Goal: Find specific page/section: Find specific page/section

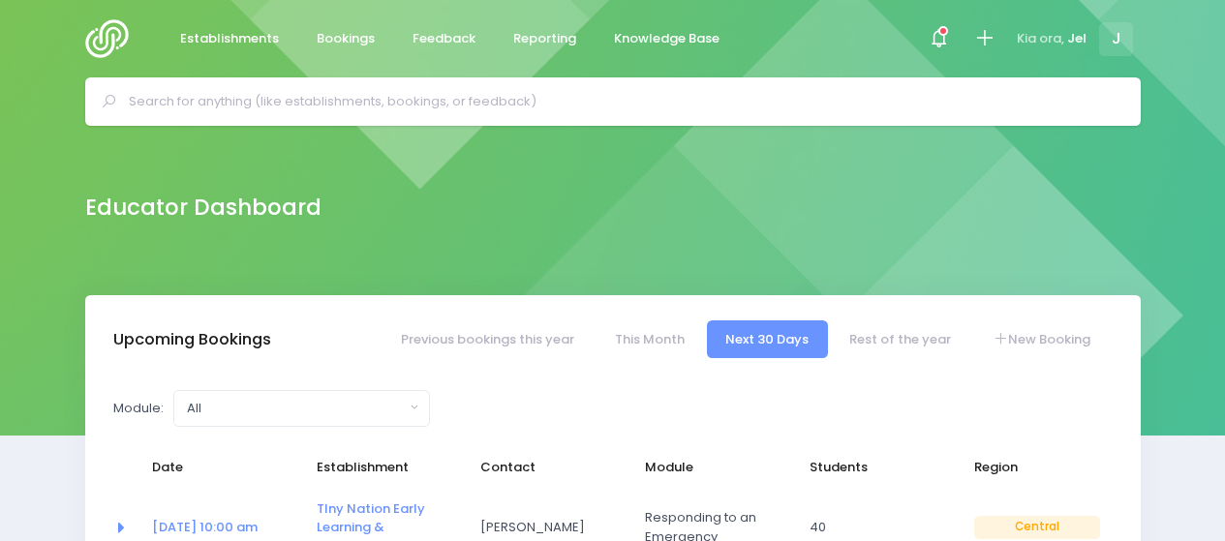
select select "5"
click at [268, 32] on span "Establishments" at bounding box center [229, 38] width 99 height 19
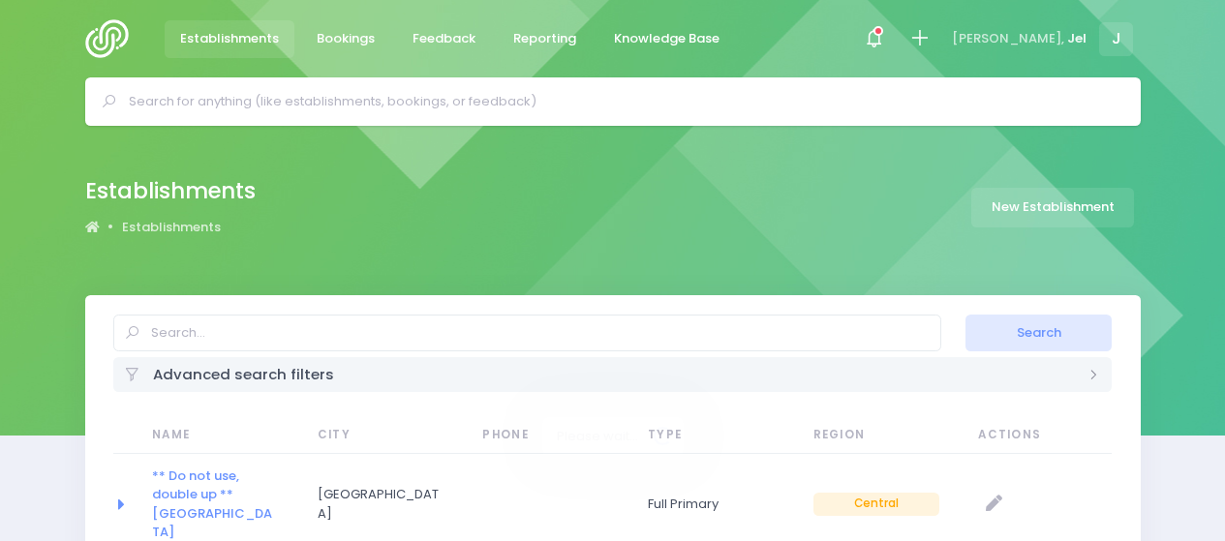
select select "20"
click at [511, 99] on input "text" at bounding box center [621, 101] width 985 height 29
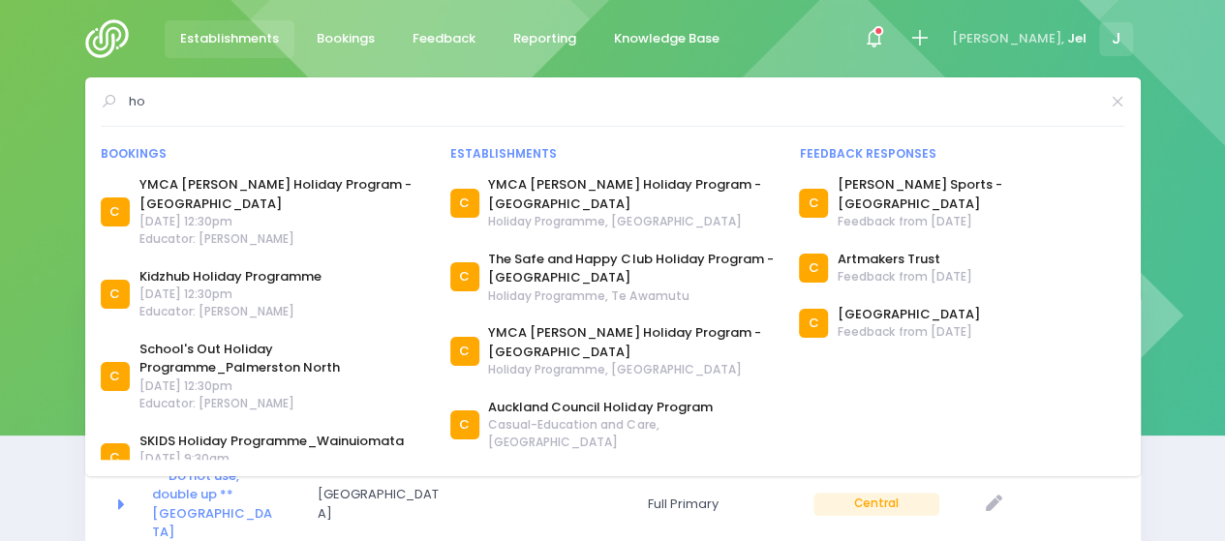
type input "h"
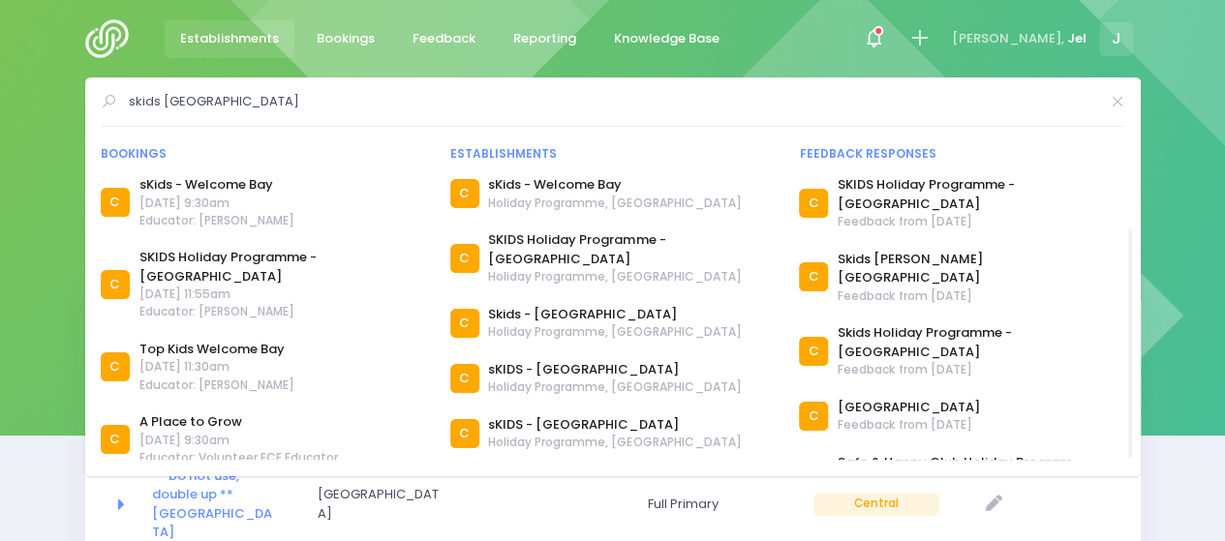
scroll to position [48, 0]
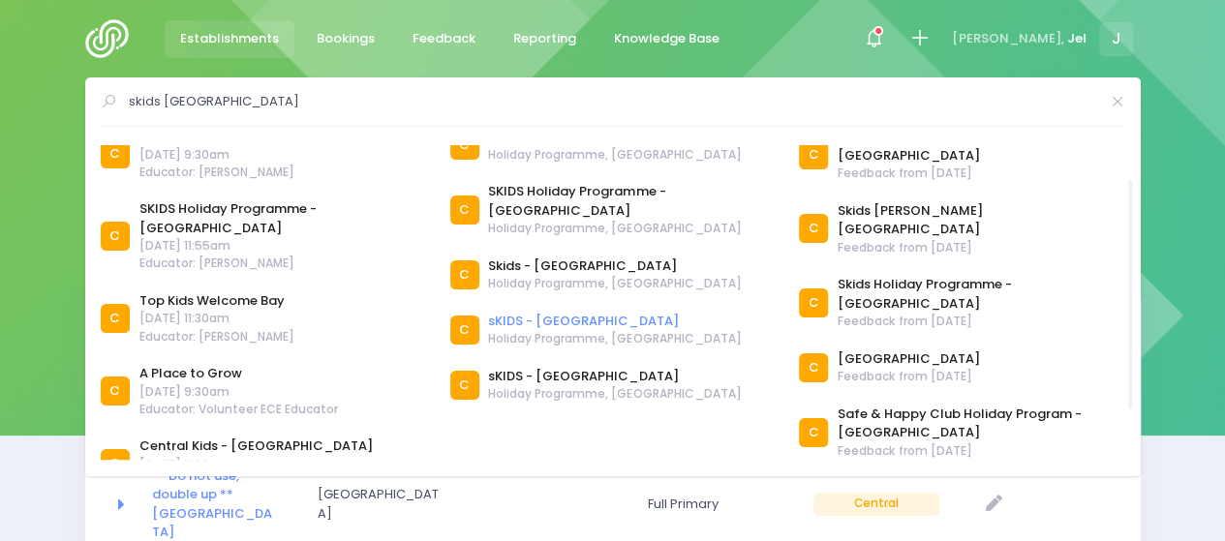
type input "skids [GEOGRAPHIC_DATA]"
